Goal: Book appointment/travel/reservation

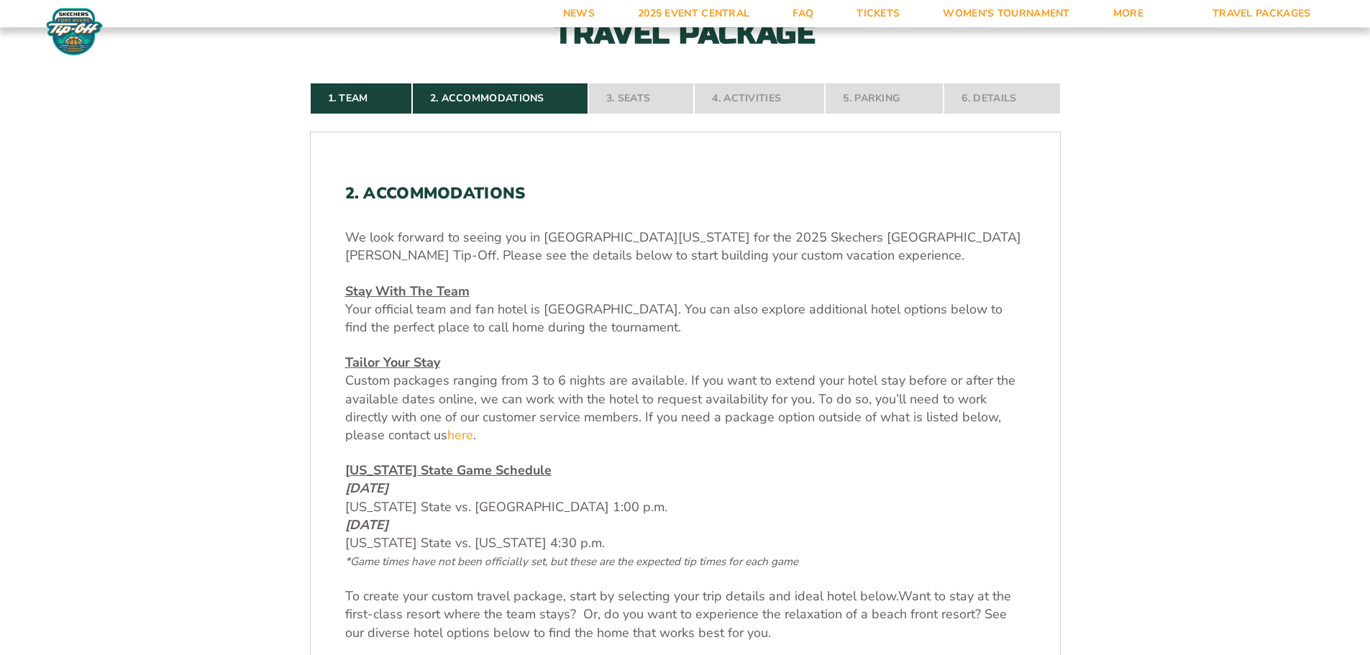
scroll to position [432, 0]
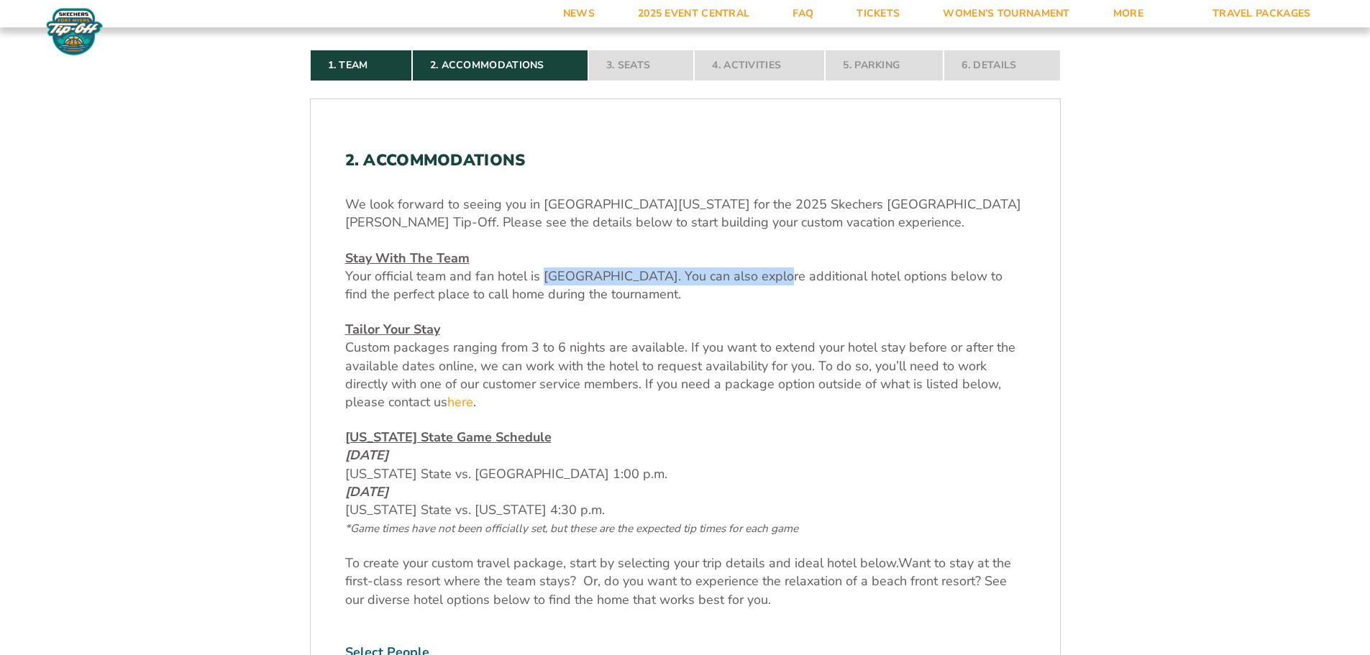
drag, startPoint x: 764, startPoint y: 275, endPoint x: 544, endPoint y: 273, distance: 220.1
click at [544, 273] on span "Your official team and fan hotel is [GEOGRAPHIC_DATA]. You can also explore add…" at bounding box center [673, 285] width 657 height 35
copy span "[GEOGRAPHIC_DATA]"
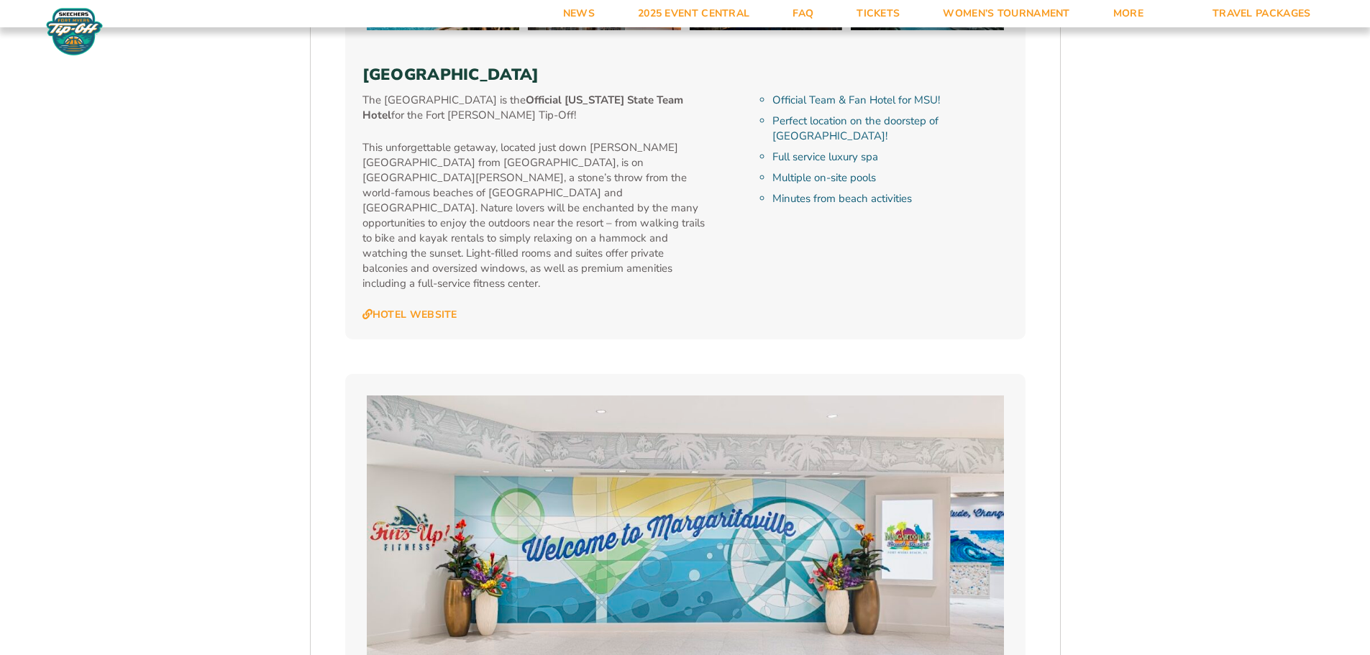
scroll to position [1726, 0]
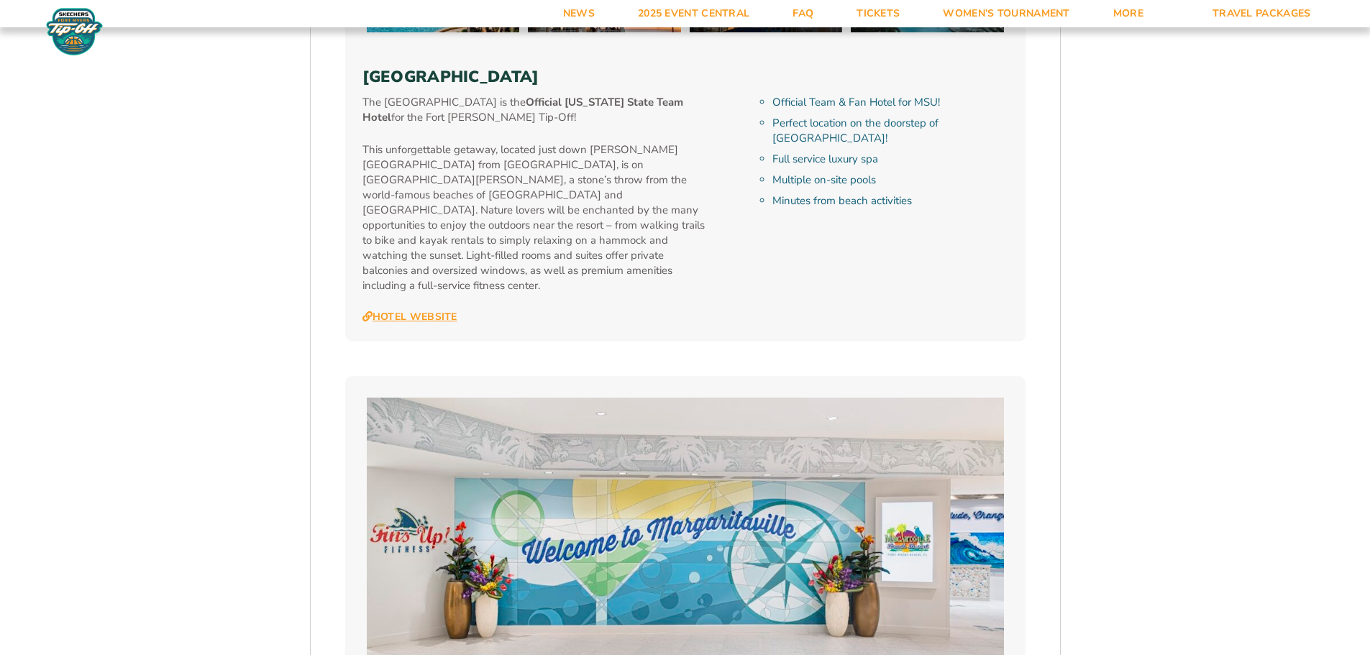
click at [377, 311] on link "Hotel Website" at bounding box center [410, 317] width 95 height 13
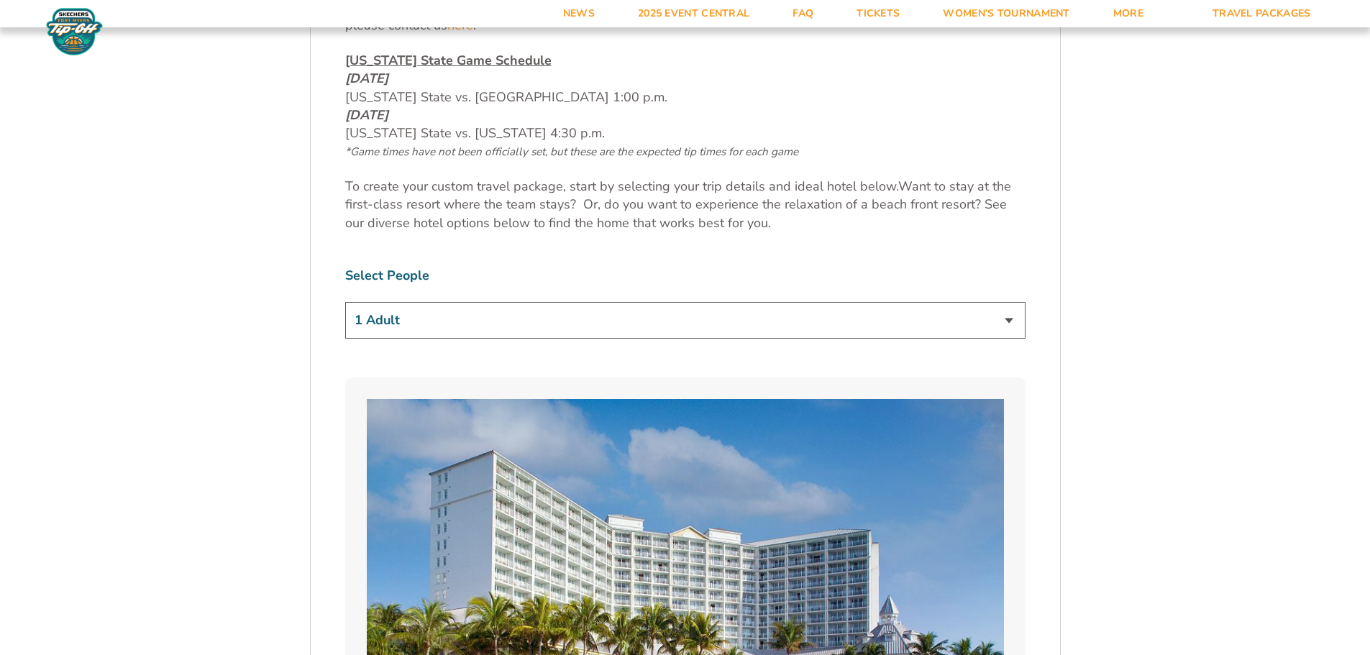
scroll to position [791, 0]
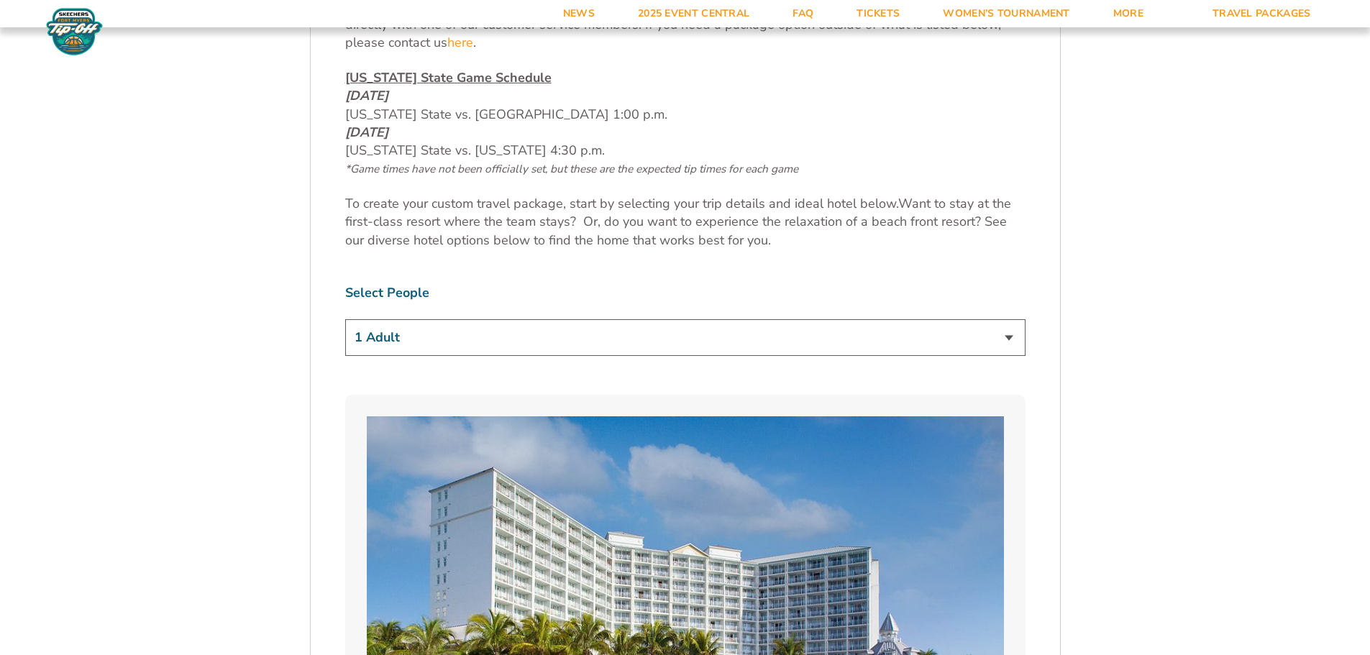
click at [587, 334] on select "1 Adult 2 Adults 3 Adults 4 Adults 2 Adults + 1 Child 2 Adults + 2 Children 2 A…" at bounding box center [685, 337] width 680 height 37
select select "2 Adults + 2 Children"
click at [345, 319] on select "1 Adult 2 Adults 3 Adults 4 Adults 2 Adults + 1 Child 2 Adults + 2 Children 2 A…" at bounding box center [685, 337] width 680 height 37
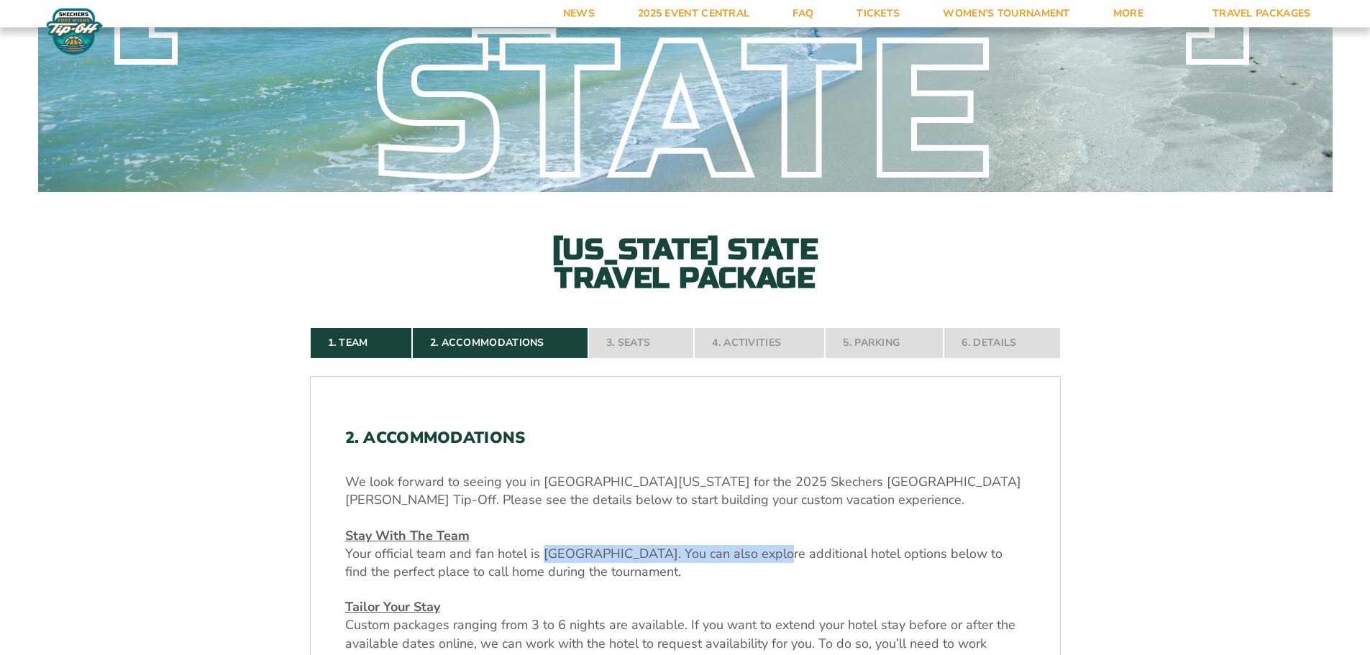
scroll to position [144, 0]
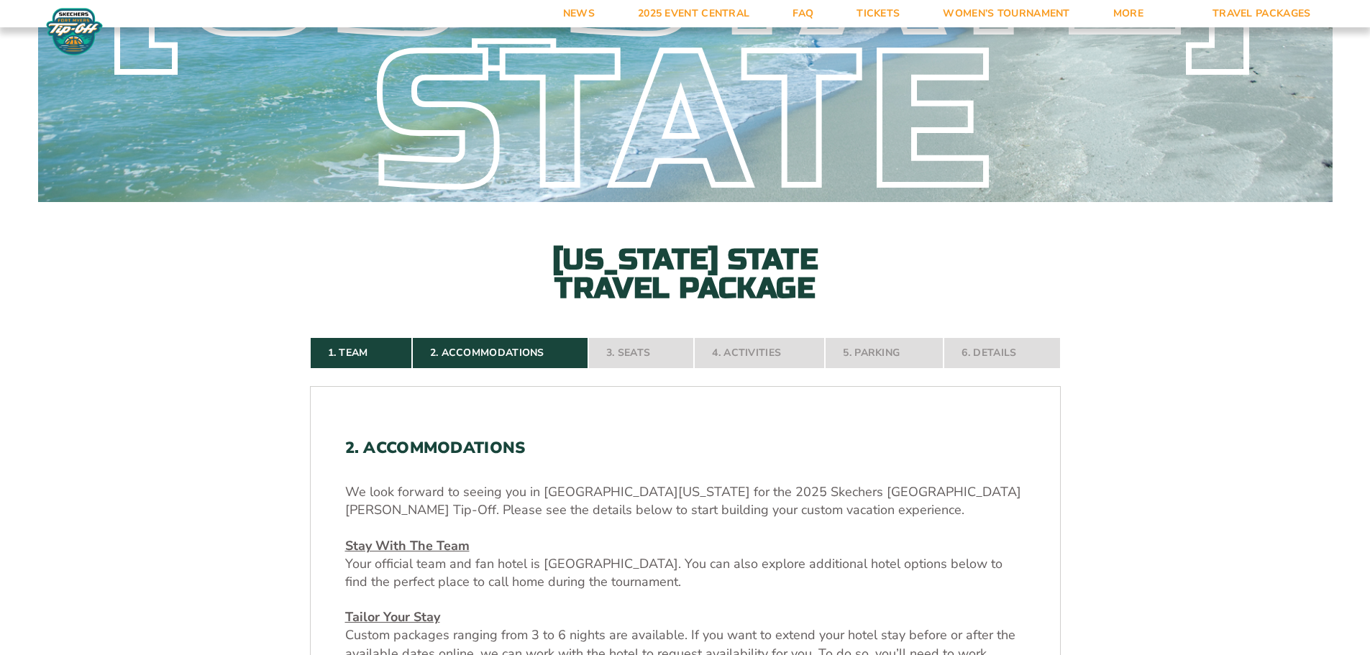
click at [646, 355] on nav "1. Team 2. Accommodations 3. Seats 4. Activities 5. Parking 6. Details" at bounding box center [685, 353] width 751 height 32
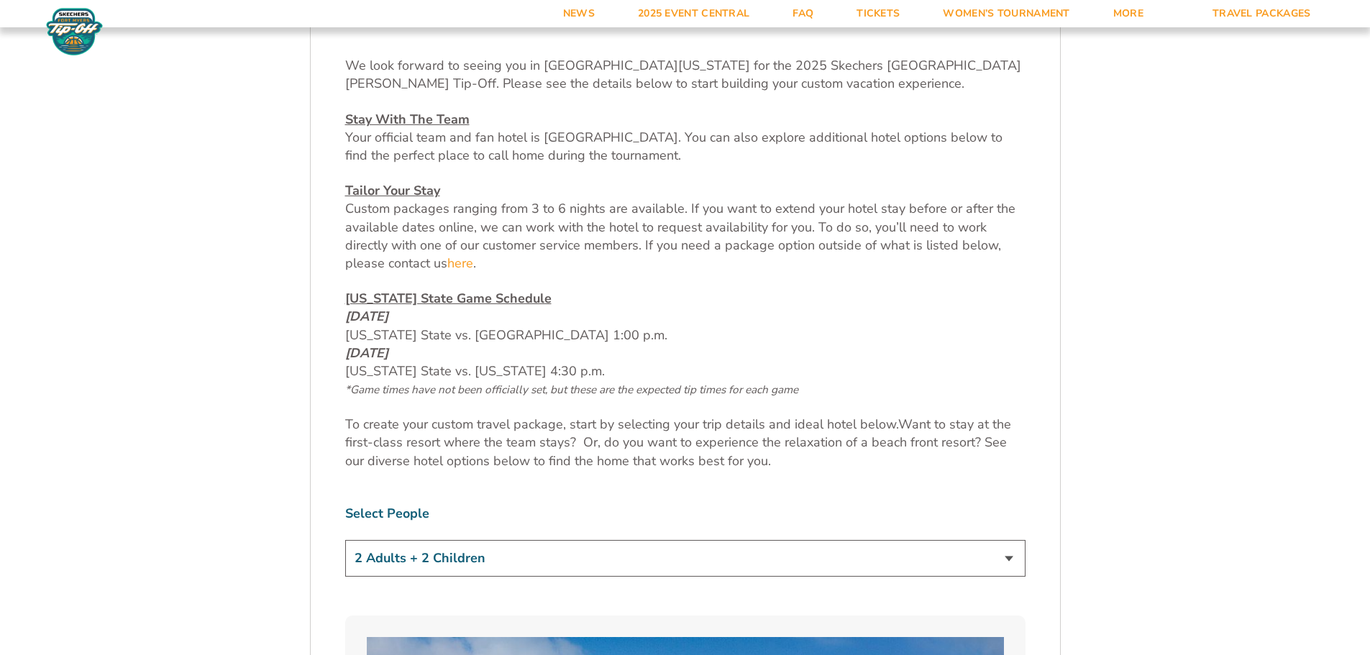
scroll to position [575, 0]
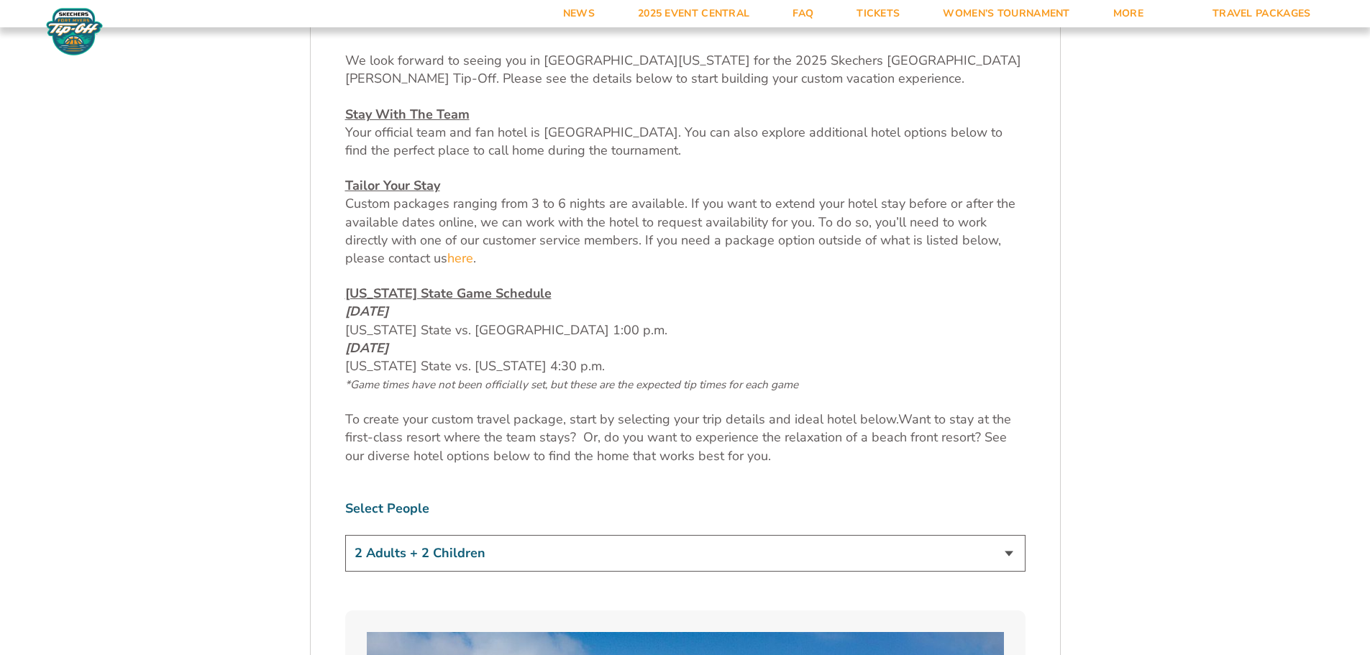
click at [486, 558] on select "1 Adult 2 Adults 3 Adults 4 Adults 2 Adults + 1 Child 2 Adults + 2 Children 2 A…" at bounding box center [685, 553] width 680 height 37
click at [345, 535] on select "1 Adult 2 Adults 3 Adults 4 Adults 2 Adults + 1 Child 2 Adults + 2 Children 2 A…" at bounding box center [685, 553] width 680 height 37
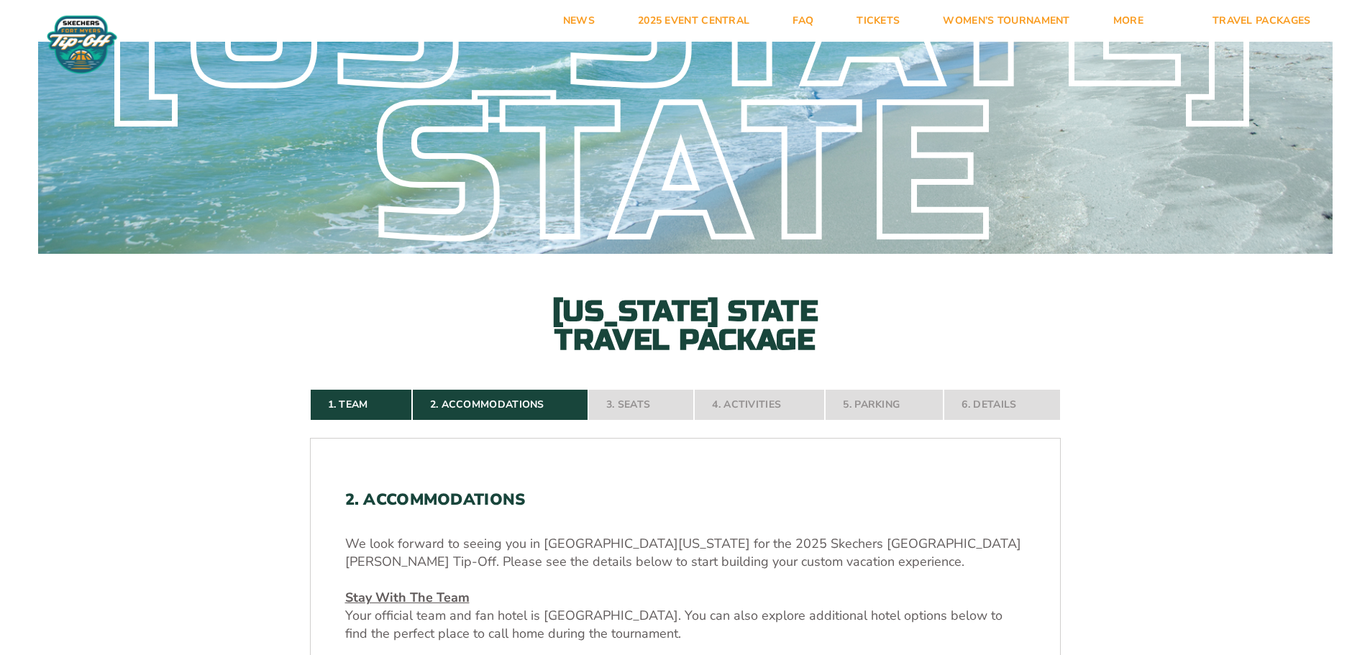
scroll to position [0, 0]
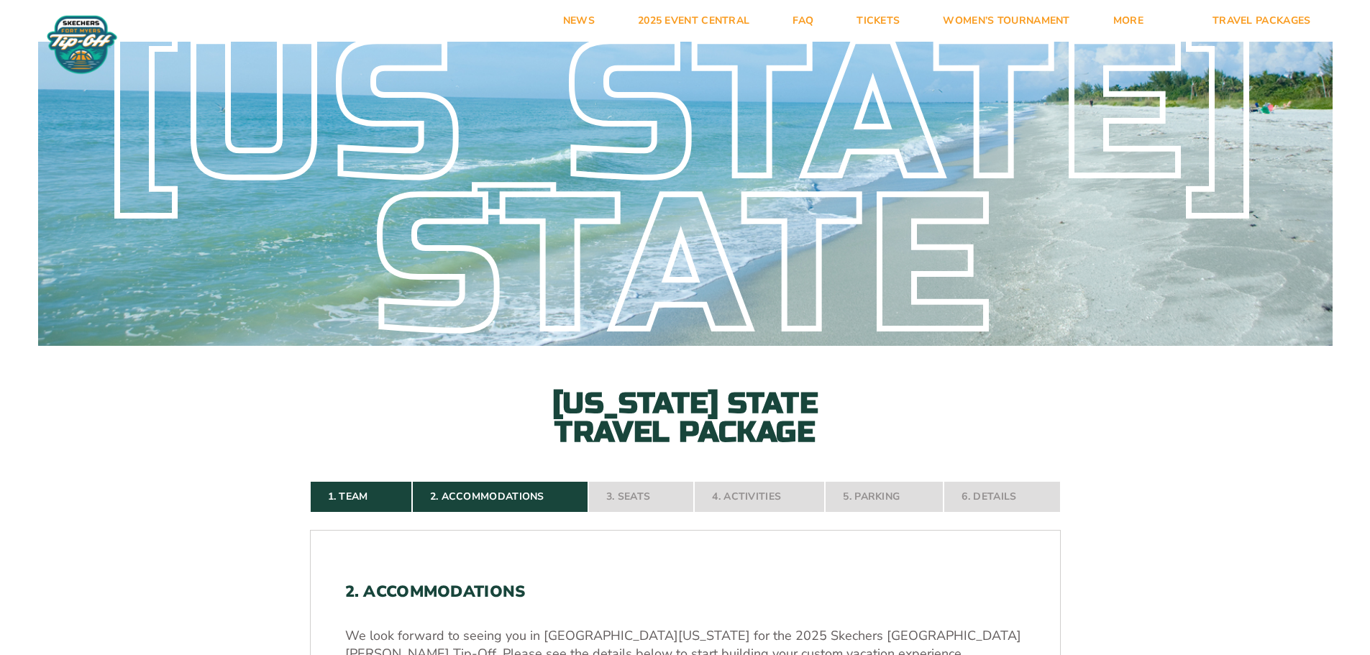
click at [650, 499] on nav "1. Team 2. Accommodations 3. Seats 4. Activities 5. Parking 6. Details" at bounding box center [685, 497] width 751 height 32
click at [744, 499] on nav "1. Team 2. Accommodations 3. Seats 4. Activities 5. Parking 6. Details" at bounding box center [685, 497] width 751 height 32
click at [893, 496] on nav "1. Team 2. Accommodations 3. Seats 4. Activities 5. Parking 6. Details" at bounding box center [685, 497] width 751 height 32
click at [885, 22] on link "Tickets" at bounding box center [878, 21] width 86 height 42
